Goal: Information Seeking & Learning: Learn about a topic

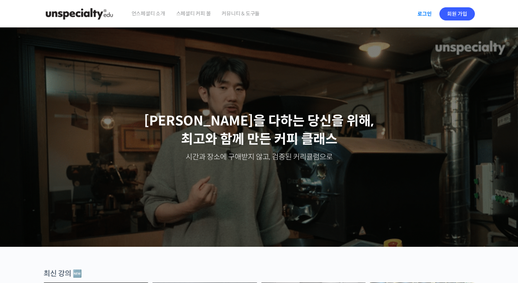
click at [427, 16] on link "로그인" at bounding box center [424, 13] width 23 height 17
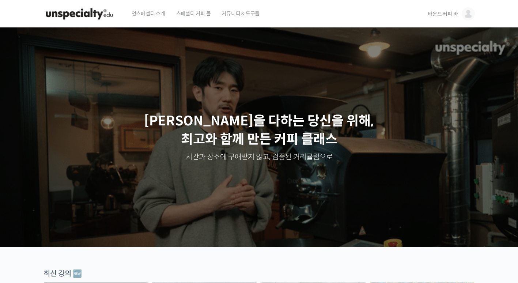
click at [92, 17] on img at bounding box center [80, 14] width 72 height 22
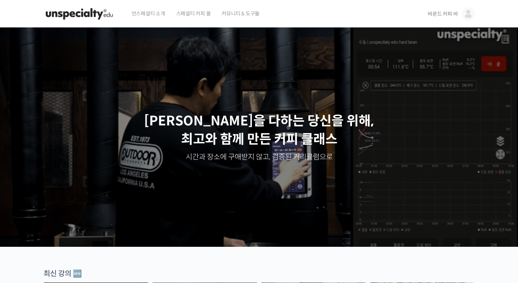
click at [425, 14] on div "바운드 커피 바 바운드 커피 바 @kkky09041752428894 내가 등록한 강의 나의 자격증 수강생 그룹 내가 참여한 게시글 내 계정 로…" at bounding box center [447, 14] width 55 height 28
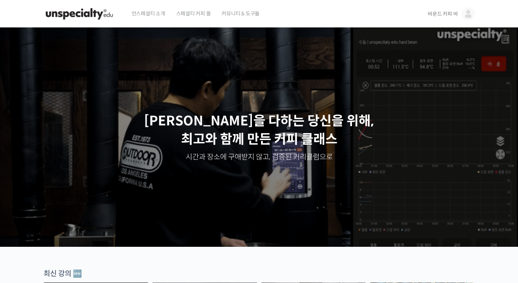
click at [430, 13] on span "바운드 커피 바" at bounding box center [443, 14] width 30 height 7
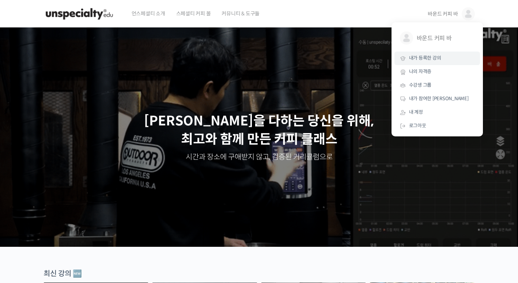
click at [424, 56] on span "내가 등록한 강의" at bounding box center [425, 58] width 32 height 6
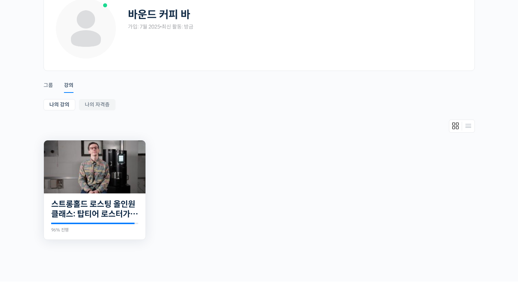
scroll to position [115, 0]
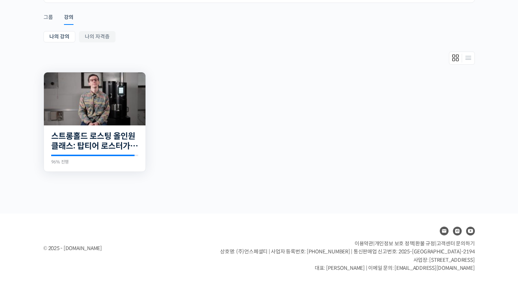
click at [134, 120] on img at bounding box center [95, 98] width 102 height 53
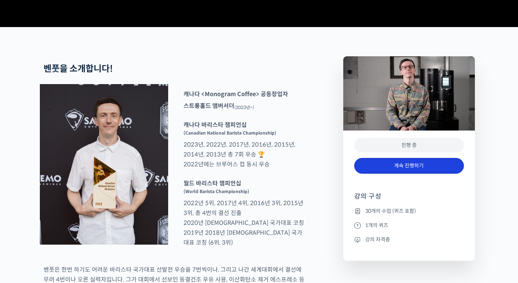
click at [391, 174] on link "계속 진행하기" at bounding box center [410, 166] width 110 height 16
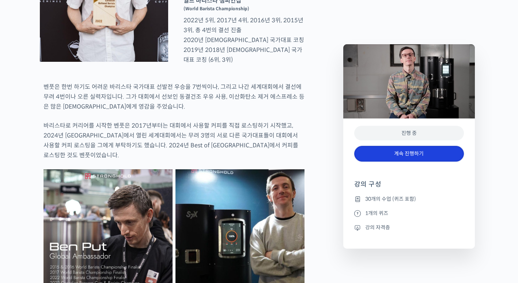
click at [396, 154] on link "계속 진행하기" at bounding box center [410, 154] width 110 height 16
click at [405, 158] on link "계속 진행하기" at bounding box center [410, 154] width 110 height 16
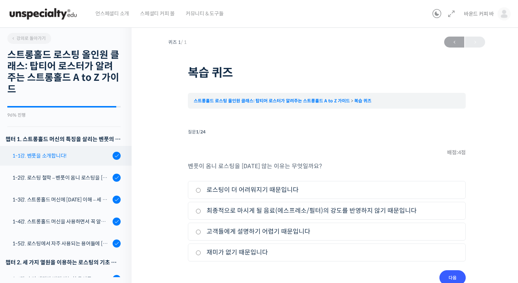
click at [78, 162] on link "1-1강. 벤풋을 소개합니다!" at bounding box center [63, 156] width 135 height 20
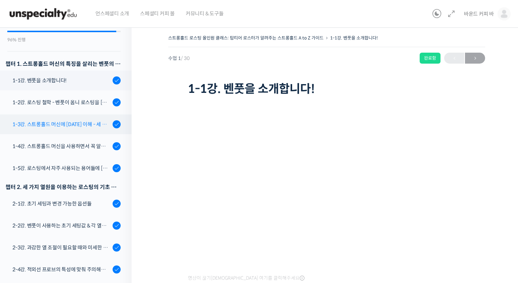
scroll to position [75, 0]
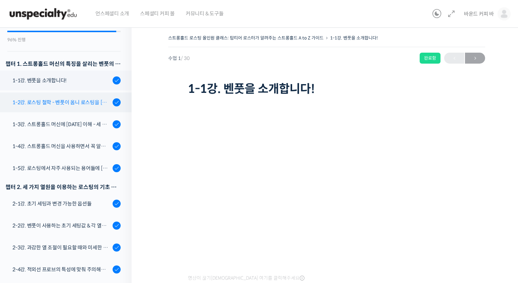
click at [88, 106] on div "1-2강. 로스팅 철학 - 벤풋이 옴니 로스팅을 [DATE] 않는 이유" at bounding box center [61, 102] width 98 height 8
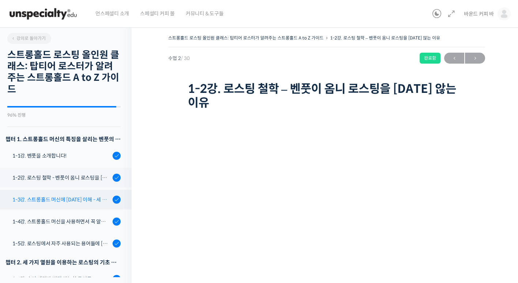
drag, startPoint x: 64, startPoint y: 201, endPoint x: 72, endPoint y: 204, distance: 8.9
click at [64, 201] on div "1-3강. 스트롱홀드 머신에 [DATE] 이해 - 세 가지 열원이 만들어내는 변화" at bounding box center [61, 200] width 98 height 8
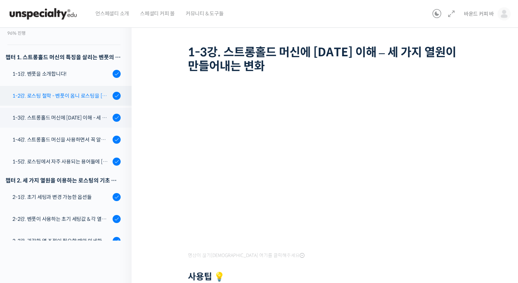
scroll to position [16, 0]
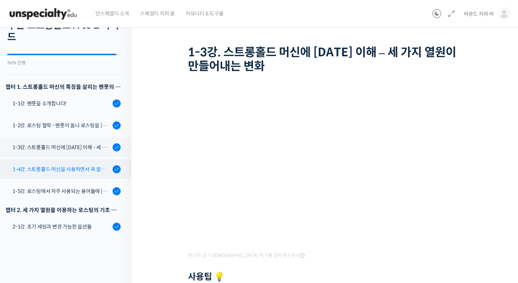
click at [91, 170] on div "1-4강. 스트롱홀드 머신을 사용하면서 꼭 알고 있어야 할 유의사항" at bounding box center [61, 169] width 98 height 8
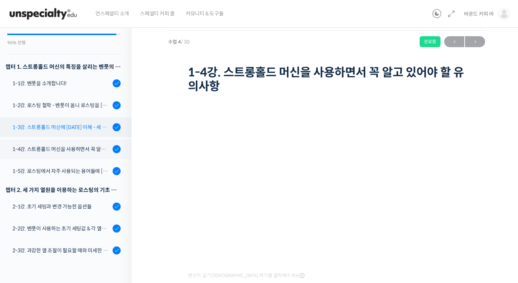
scroll to position [38, 0]
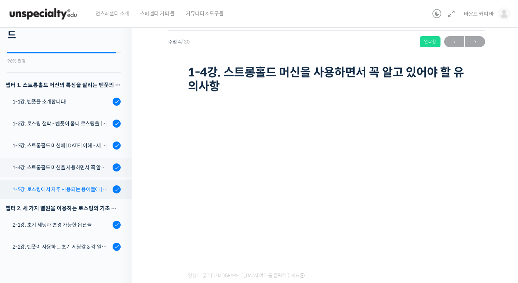
click at [65, 190] on div "1-5강. 로스팅에서 자주 사용되는 용어들에 대한 이해" at bounding box center [61, 190] width 98 height 8
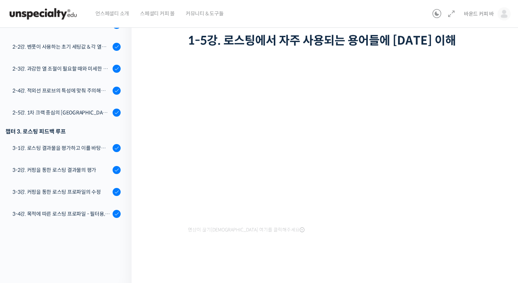
scroll to position [2, 0]
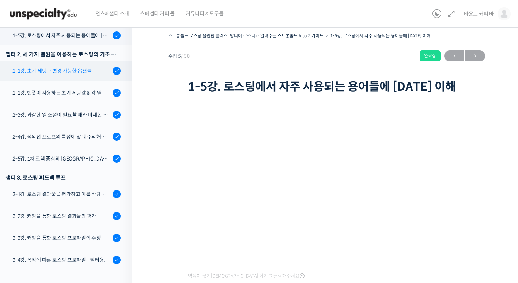
click at [79, 74] on div "2-1강. 초기 세팅과 변경 가능한 옵션들" at bounding box center [61, 71] width 98 height 8
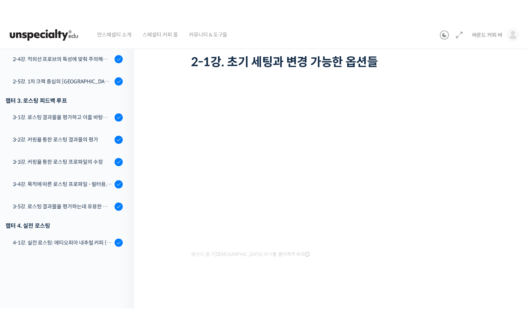
scroll to position [2, 0]
